Goal: Task Accomplishment & Management: Manage account settings

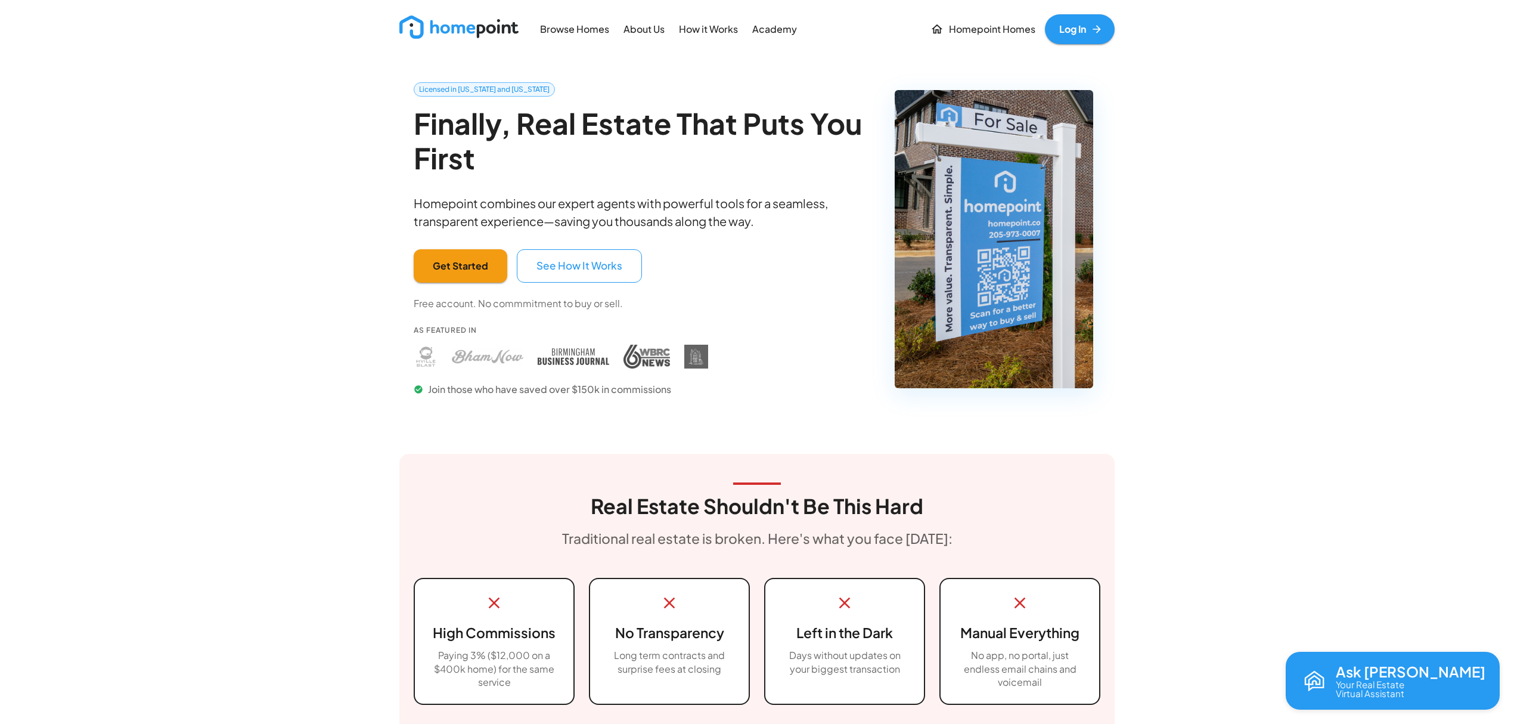
click at [1089, 36] on link "Log In" at bounding box center [1080, 29] width 70 height 30
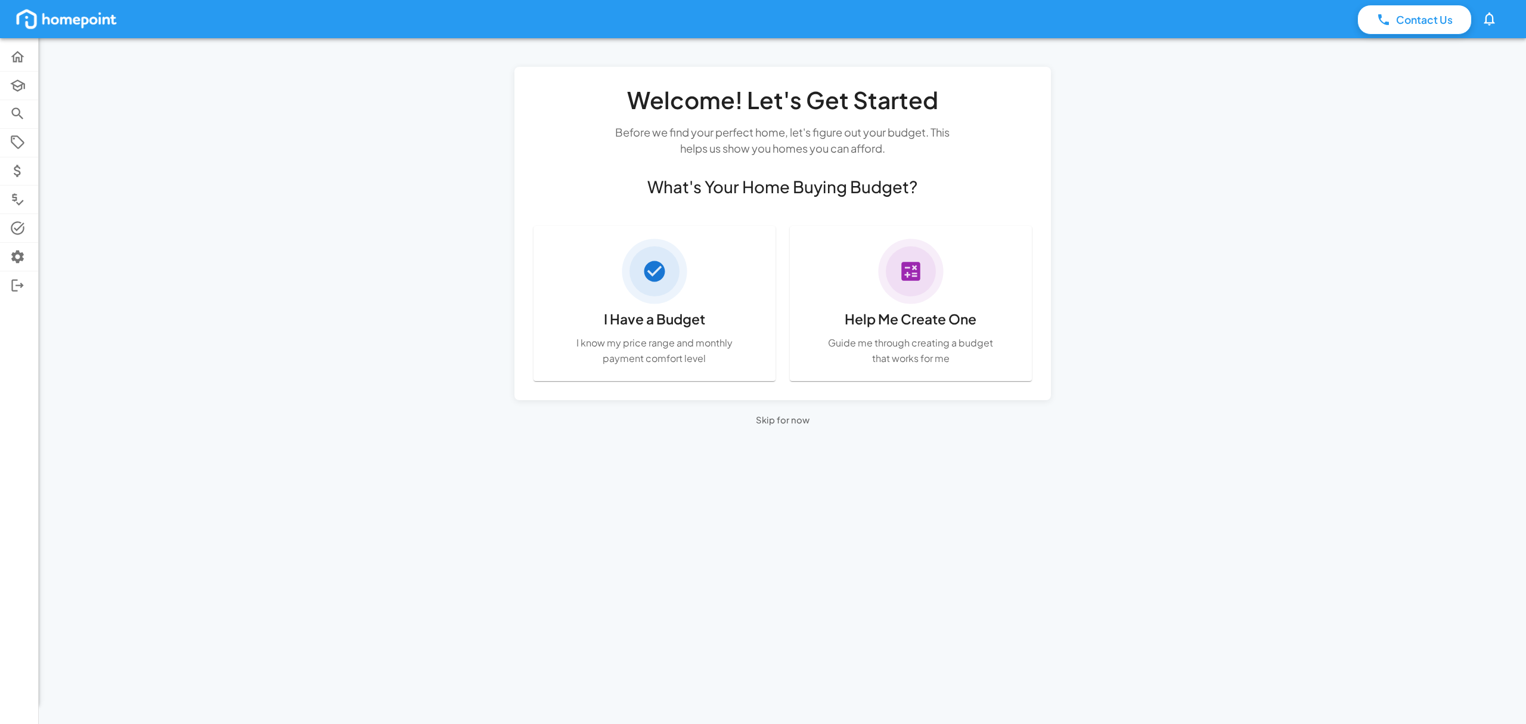
click at [244, 332] on div "Contact Us 0 Home Academy Browse Properties Selling Buyer Offers Comps Tasks Se…" at bounding box center [763, 362] width 1526 height 724
click at [773, 422] on button "Skip for now" at bounding box center [783, 420] width 60 height 20
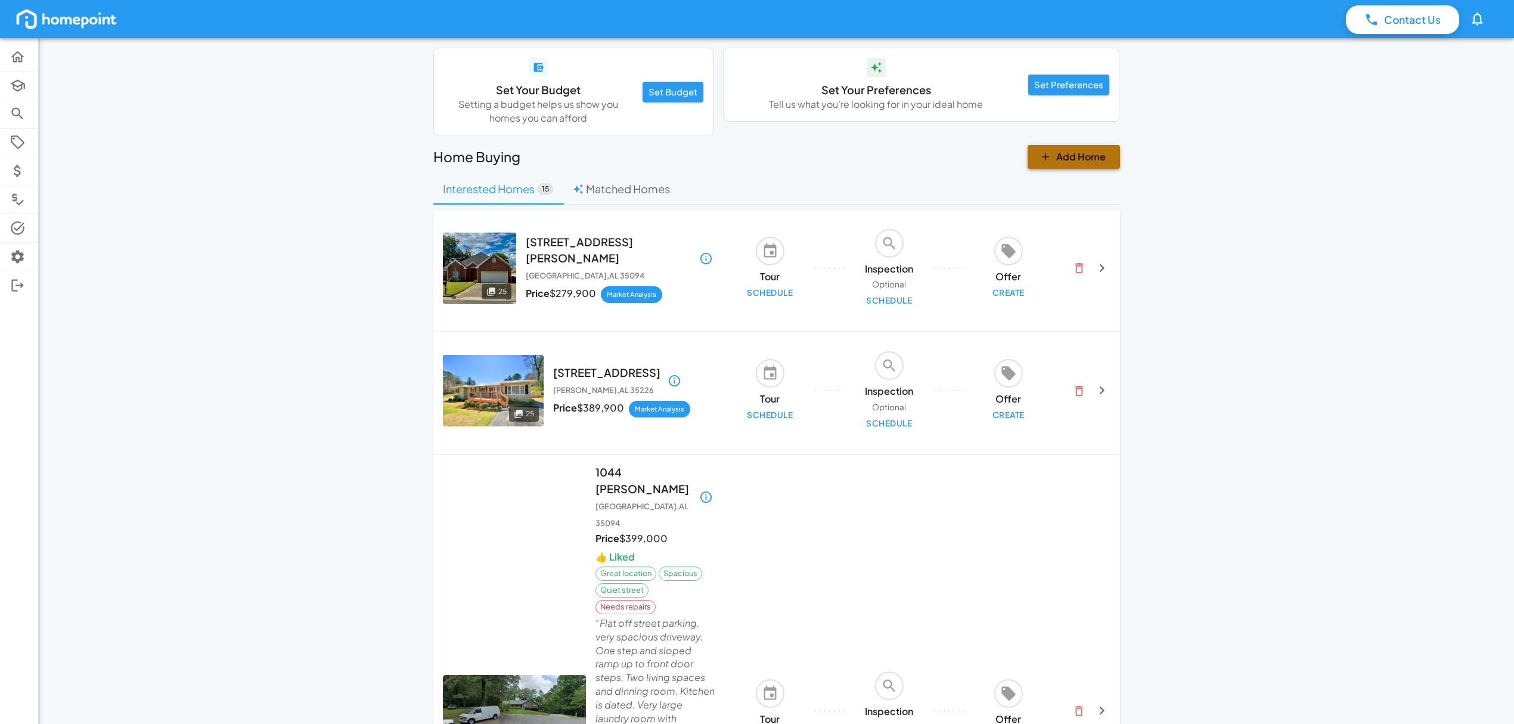
click at [1083, 161] on button "Add Home" at bounding box center [1074, 157] width 92 height 24
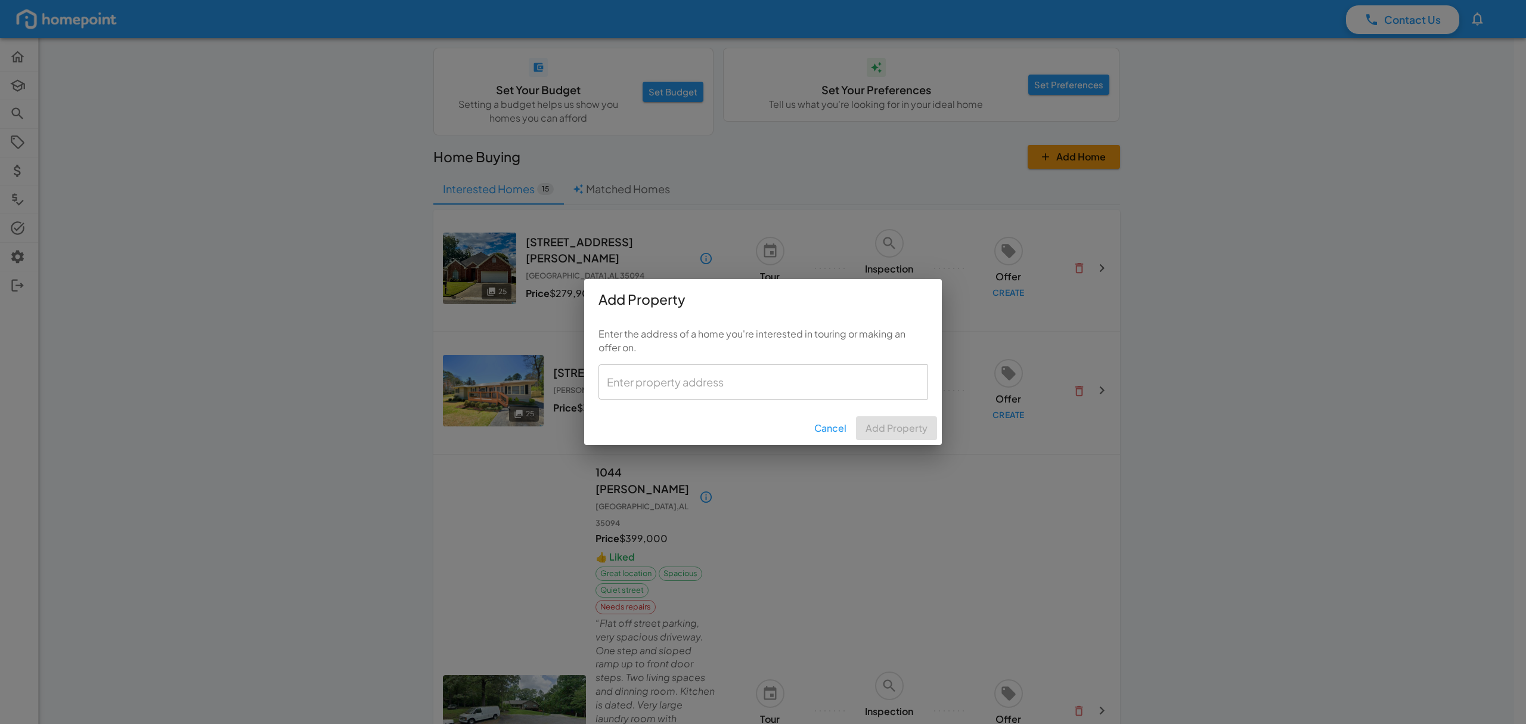
click at [672, 392] on input "text" at bounding box center [763, 382] width 318 height 24
paste input "1104 Ashbury Sq, Hoover, AL"
type input "1104 Ashbury Sq, Hoover, AL"
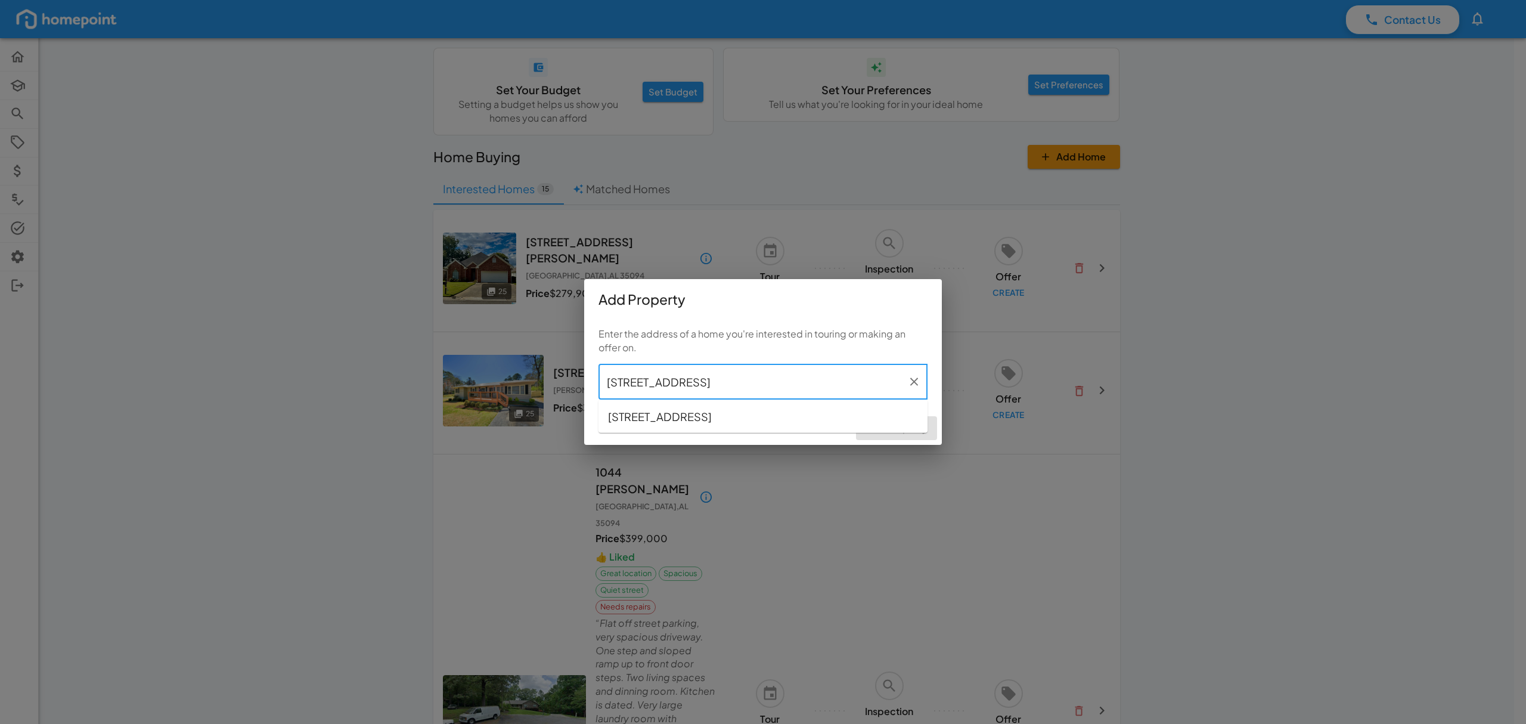
click at [712, 411] on span "1104 Ashbury Sq, Hoover, AL, 35216" at bounding box center [660, 416] width 104 height 16
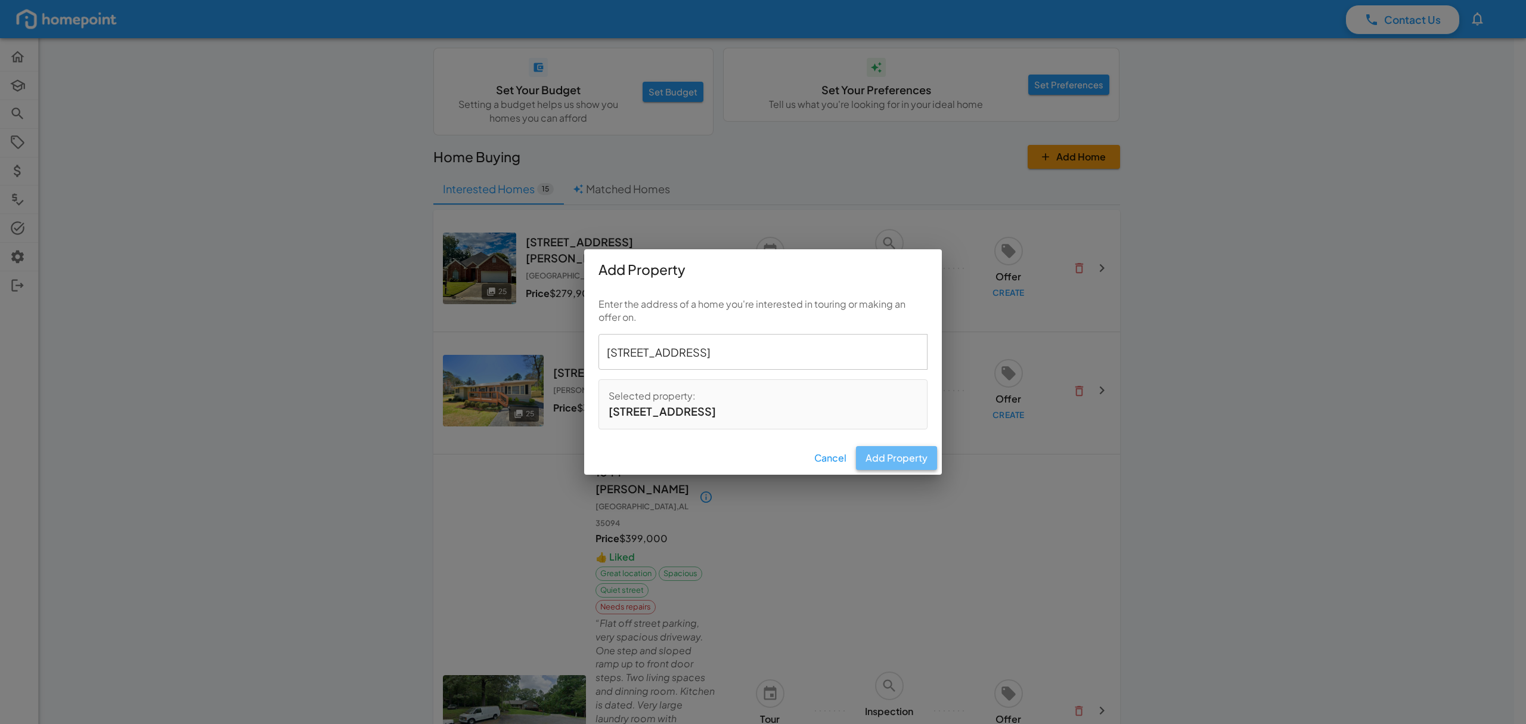
click at [885, 463] on button "Add Property" at bounding box center [896, 458] width 81 height 24
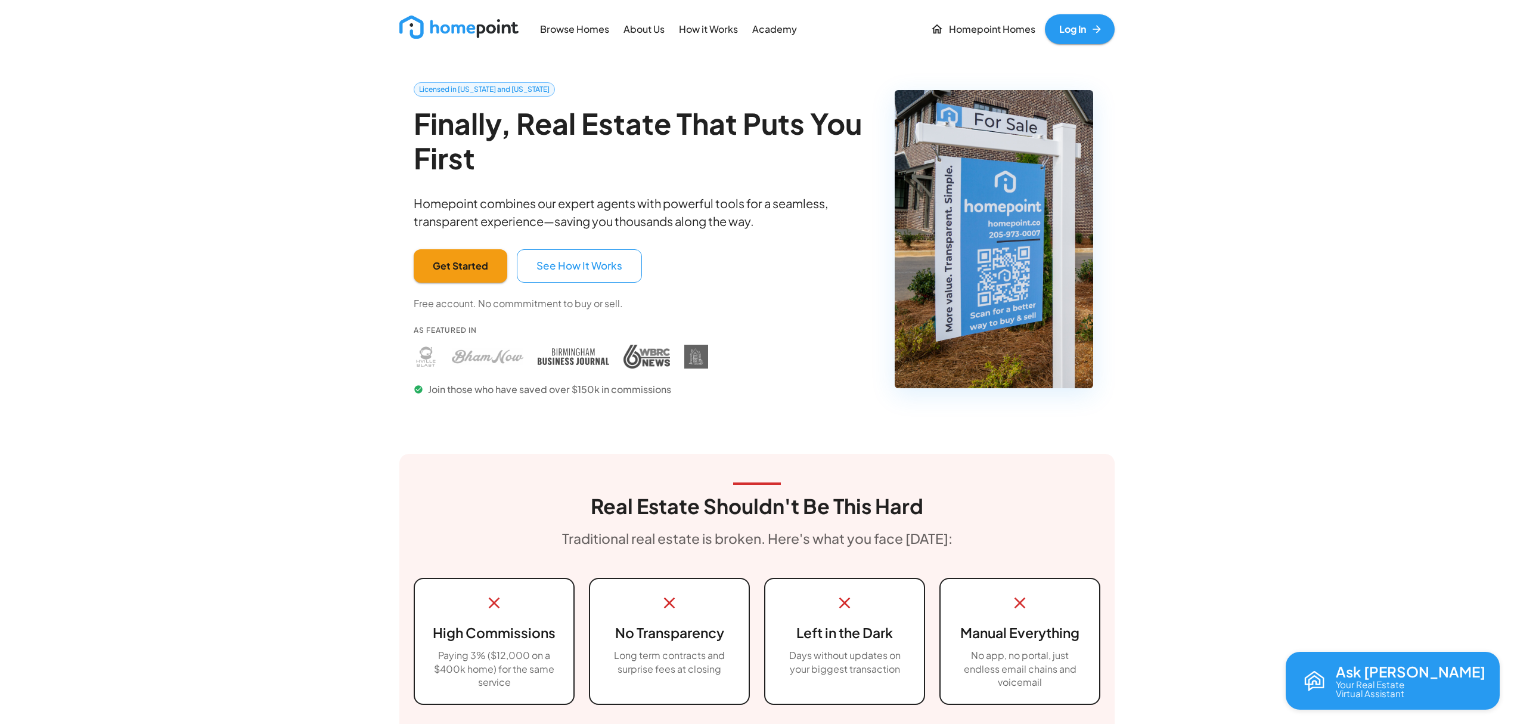
click at [991, 35] on p "Homepoint Homes" at bounding box center [992, 30] width 86 height 14
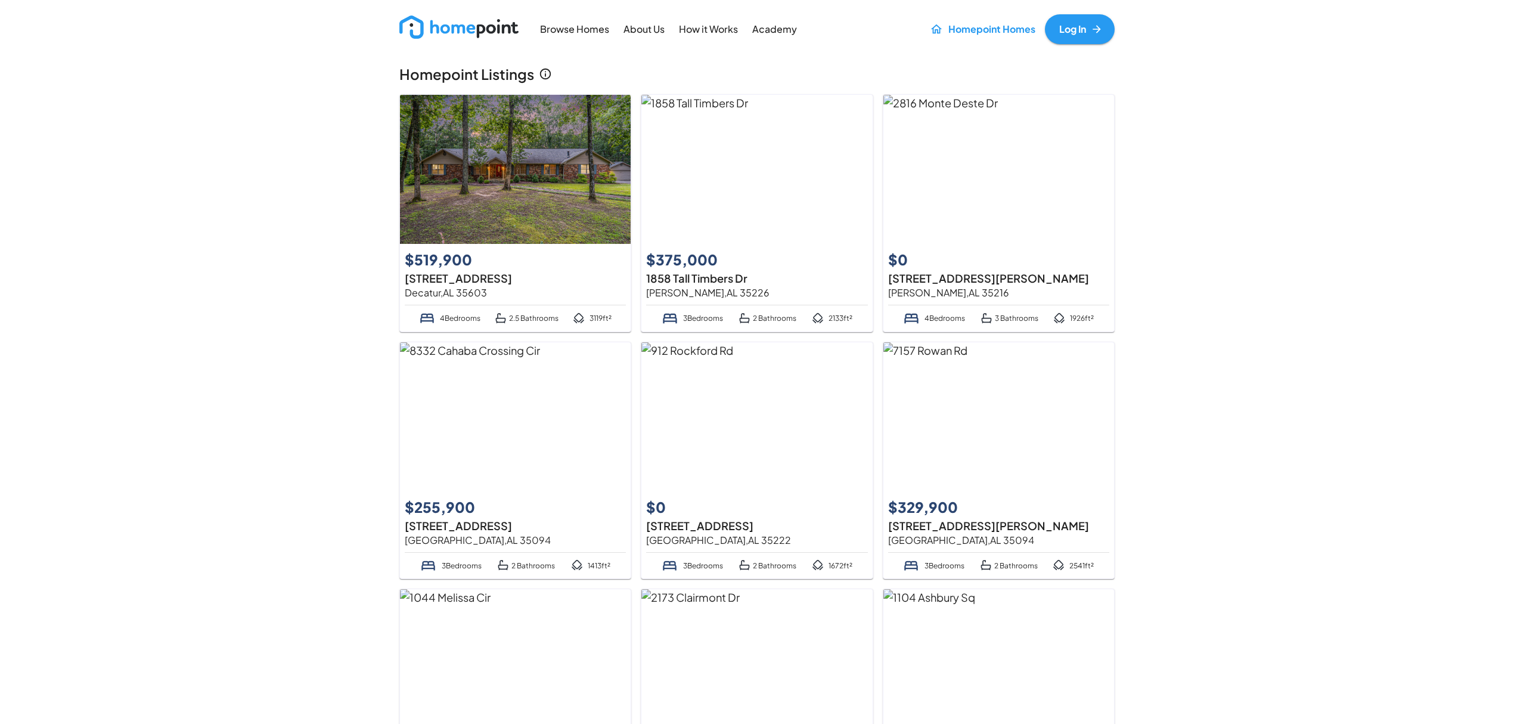
click at [563, 194] on img at bounding box center [515, 169] width 231 height 149
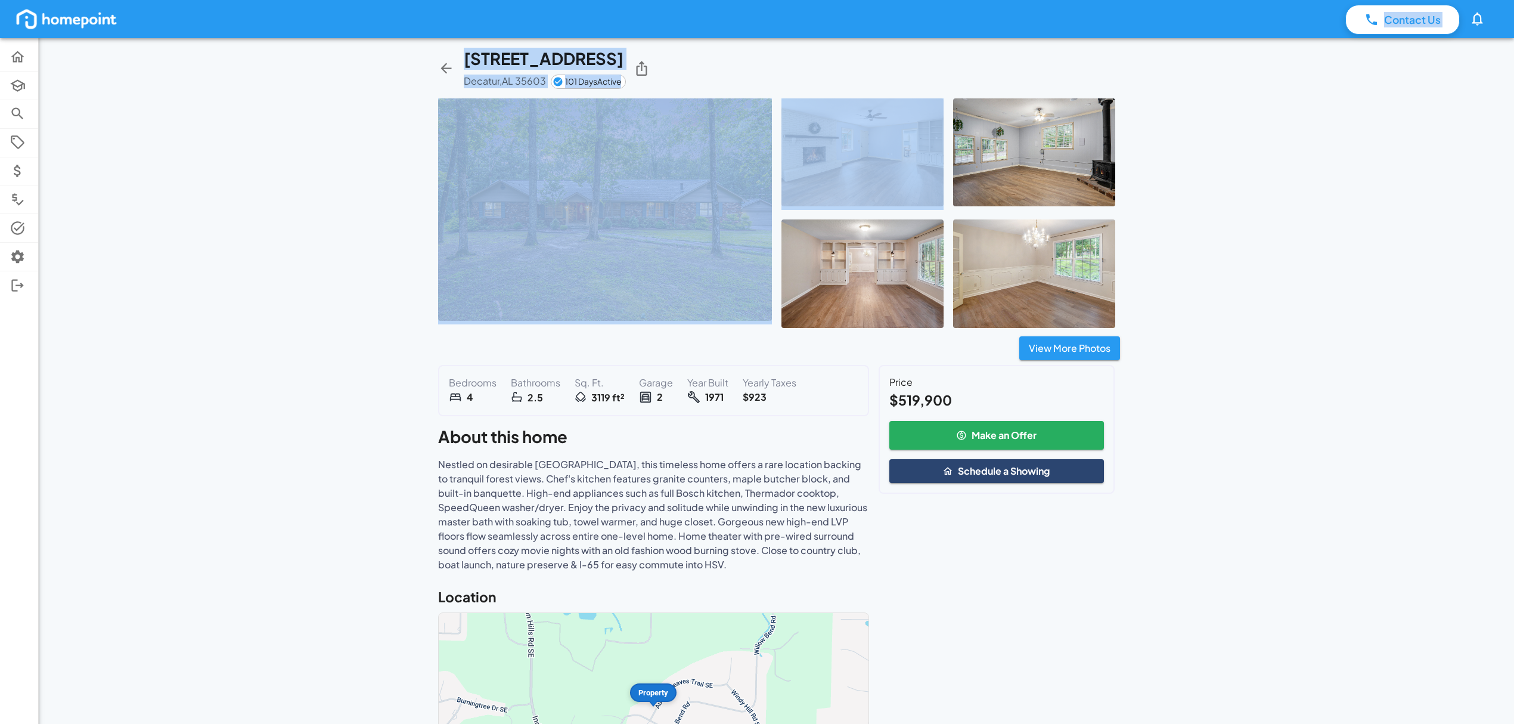
drag, startPoint x: 787, startPoint y: 32, endPoint x: 820, endPoint y: 144, distance: 116.8
click at [845, 189] on div "Contact Us 0 Home Academy Browse Properties Selling Buyer Offers Comps Tasks Se…" at bounding box center [757, 412] width 1514 height 824
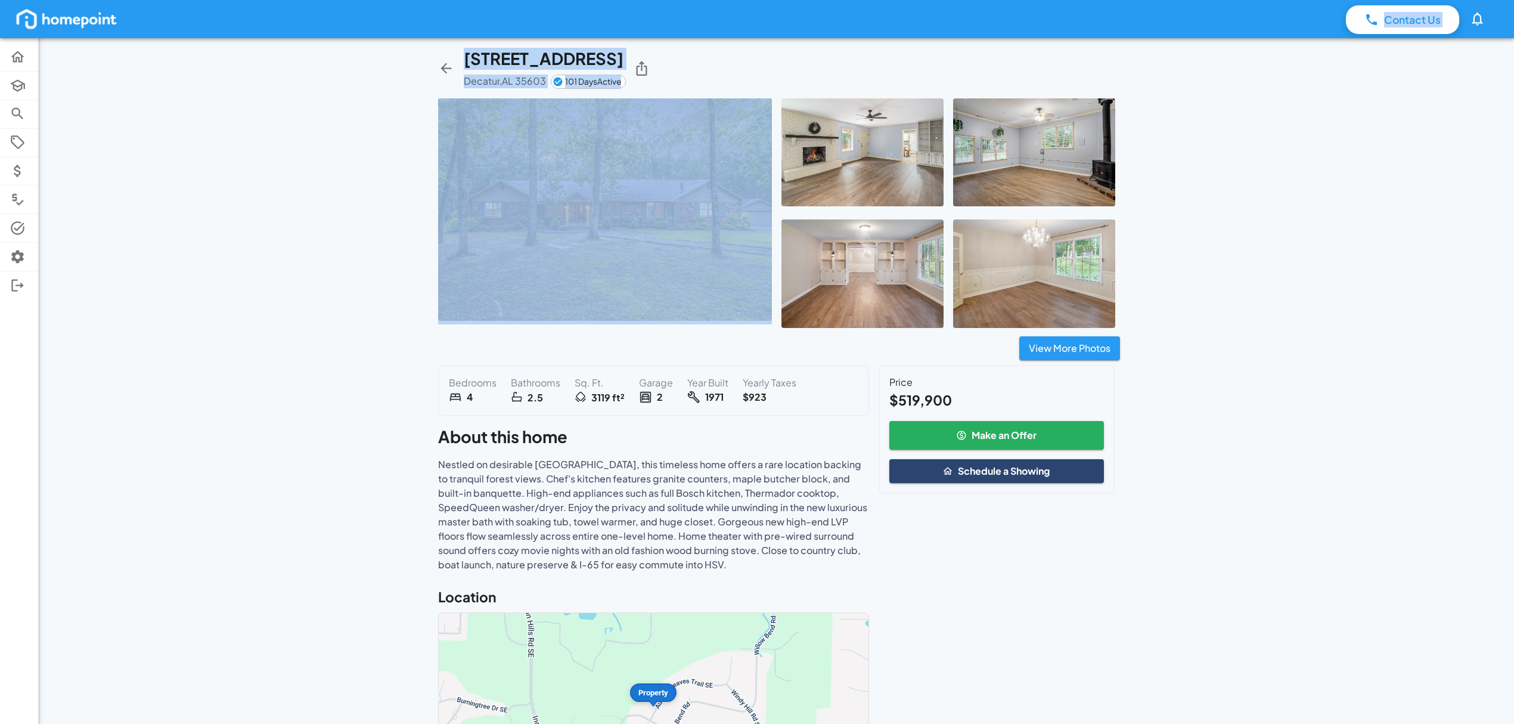
drag, startPoint x: 792, startPoint y: 37, endPoint x: 931, endPoint y: 41, distance: 138.9
click at [937, 43] on div "Contact Us 0 Home Academy Browse Properties Selling Buyer Offers Comps Tasks Se…" at bounding box center [757, 412] width 1514 height 824
drag, startPoint x: 909, startPoint y: 35, endPoint x: 1009, endPoint y: 32, distance: 100.8
click at [864, 53] on div "Contact Us 0 Home Academy Browse Properties Selling Buyer Offers Comps Tasks Se…" at bounding box center [757, 412] width 1514 height 824
